Goal: Browse casually

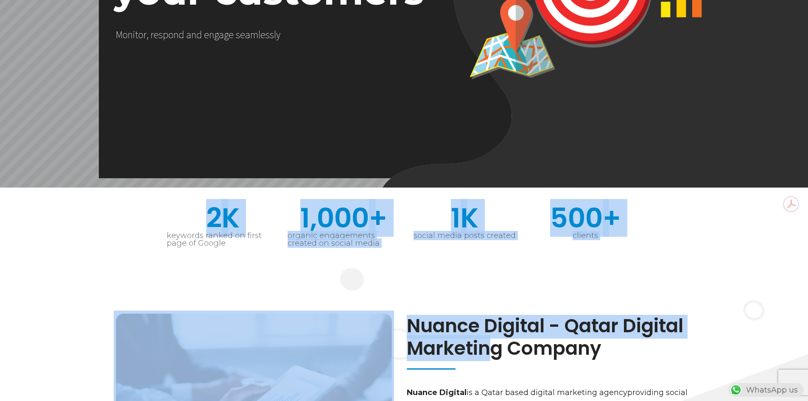
drag, startPoint x: 198, startPoint y: 209, endPoint x: 480, endPoint y: 340, distance: 311.5
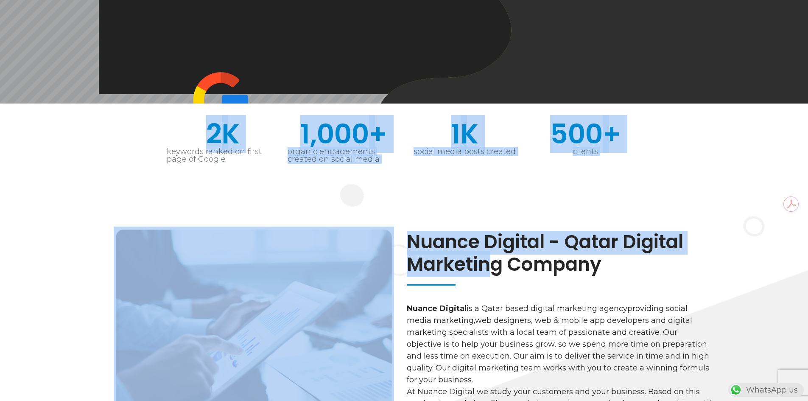
scroll to position [297, 0]
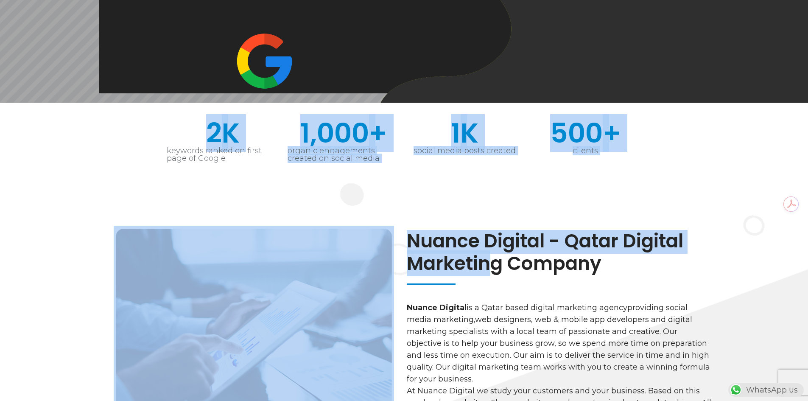
click at [355, 209] on section "Nuance Digital - Qatar Digital Marketing Company Nuance Digital is a [GEOGRAPHI…" at bounding box center [404, 373] width 808 height 389
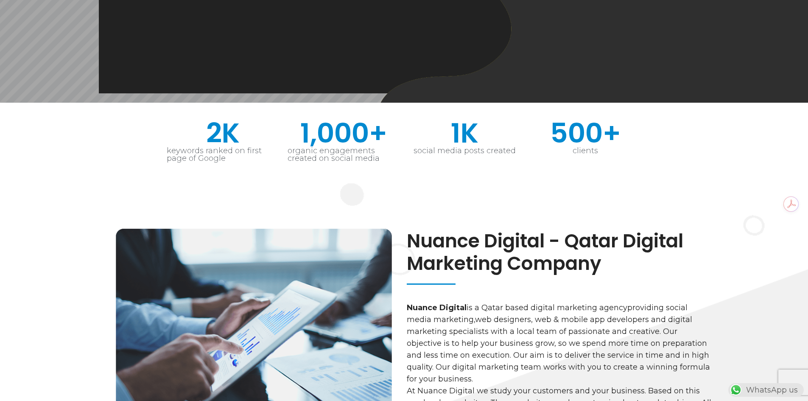
drag, startPoint x: 454, startPoint y: 268, endPoint x: 433, endPoint y: 254, distance: 24.9
click at [451, 267] on h2 "Nuance Digital - Qatar Digital Marketing Company" at bounding box center [559, 252] width 305 height 45
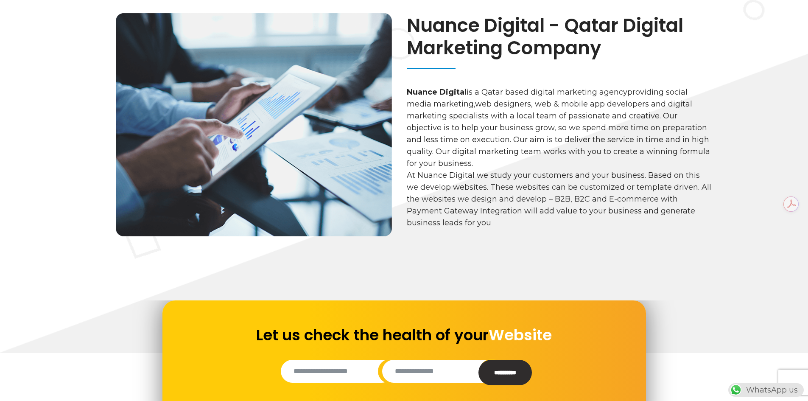
scroll to position [509, 0]
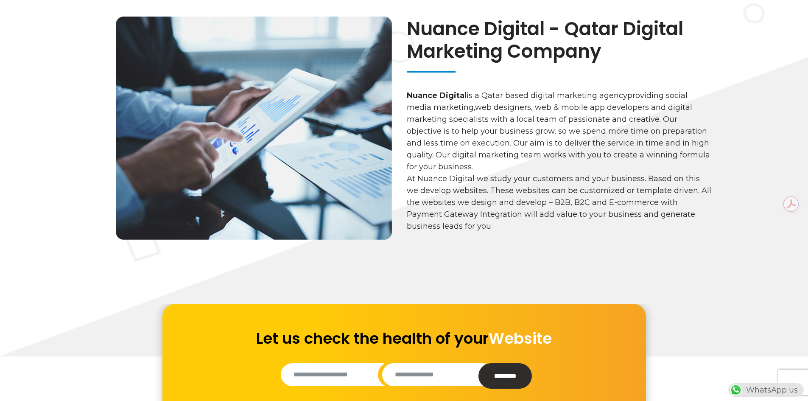
drag, startPoint x: 98, startPoint y: 76, endPoint x: 95, endPoint y: 70, distance: 6.3
click at [98, 78] on section "Nuance Digital - Qatar Digital Marketing Company Nuance Digital is a [GEOGRAPHI…" at bounding box center [414, 161] width 787 height 304
drag, startPoint x: 83, startPoint y: 234, endPoint x: 104, endPoint y: 227, distance: 22.0
click at [84, 234] on section "Nuance Digital - Qatar Digital Marketing Company Nuance Digital is a [GEOGRAPHI…" at bounding box center [414, 161] width 787 height 304
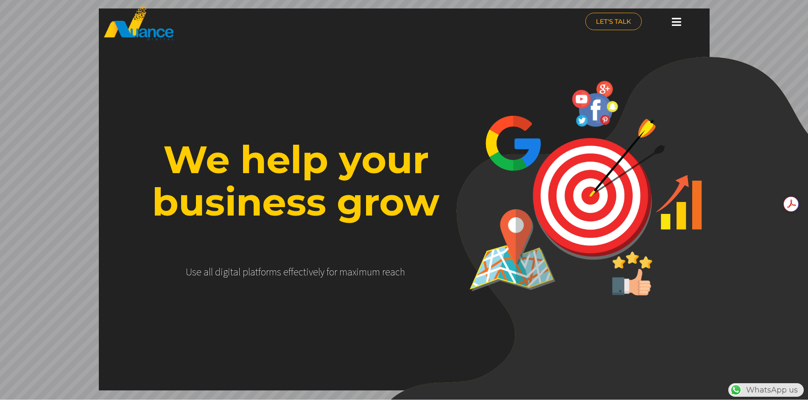
click at [344, 142] on rs-layer "We help your business grow" at bounding box center [296, 180] width 334 height 85
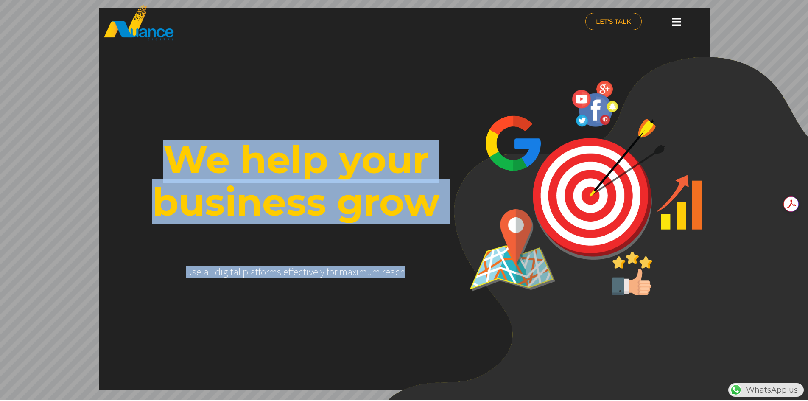
drag, startPoint x: 223, startPoint y: 194, endPoint x: 431, endPoint y: 295, distance: 230.6
click at [431, 295] on rs-slide "Drive Business Leads We help you B e p r o m i n e n t a n d g e t n o t i c e …" at bounding box center [404, 199] width 808 height 401
click at [426, 201] on rs-layer "We help your business grow" at bounding box center [296, 180] width 334 height 85
drag, startPoint x: 174, startPoint y: 156, endPoint x: 353, endPoint y: 282, distance: 218.7
click at [390, 280] on rs-slide "Drive Business Leads We help you B e p r o m i n e n t a n d g e t n o t i c e …" at bounding box center [404, 199] width 808 height 401
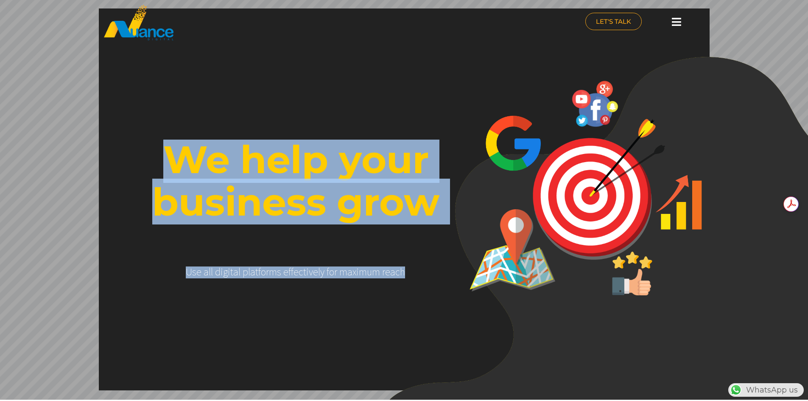
click at [287, 279] on rs-layer "U s e a l l d i g i t a l p l a t f o r m s e f f e c t i v e l y f o r m a x i…" at bounding box center [296, 291] width 276 height 51
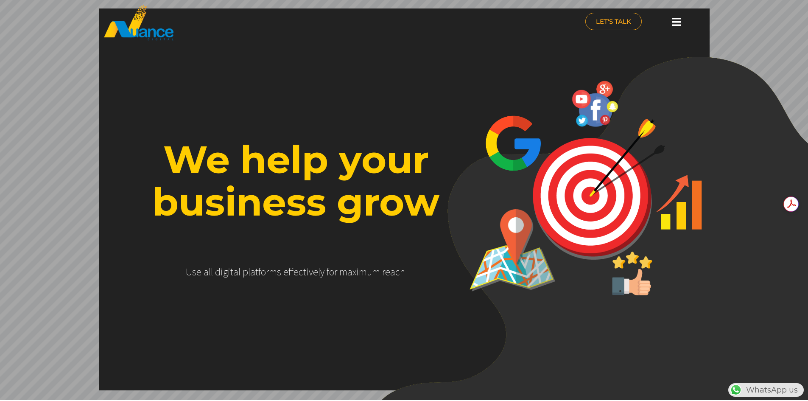
scroll to position [0, 223]
